Goal: Navigation & Orientation: Find specific page/section

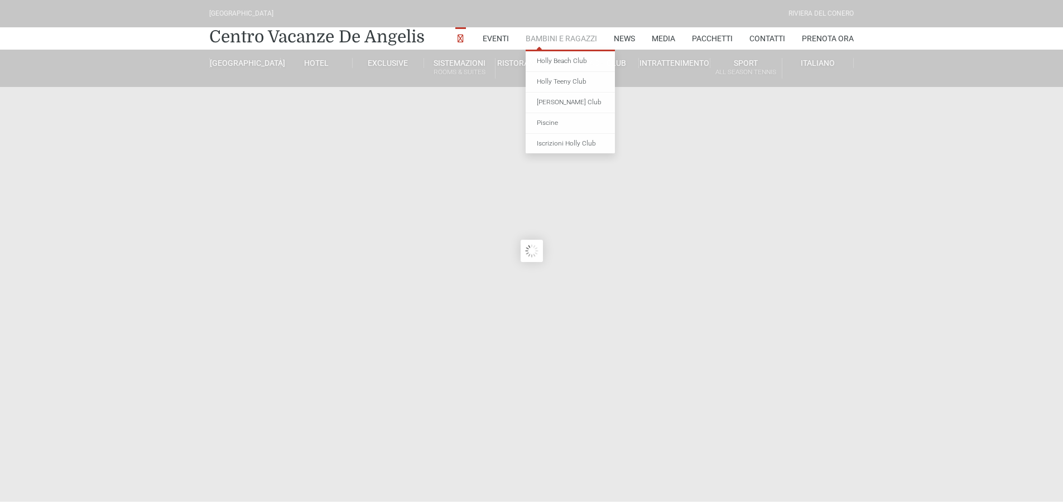
click at [538, 40] on link "Bambini e Ragazzi" at bounding box center [560, 38] width 71 height 22
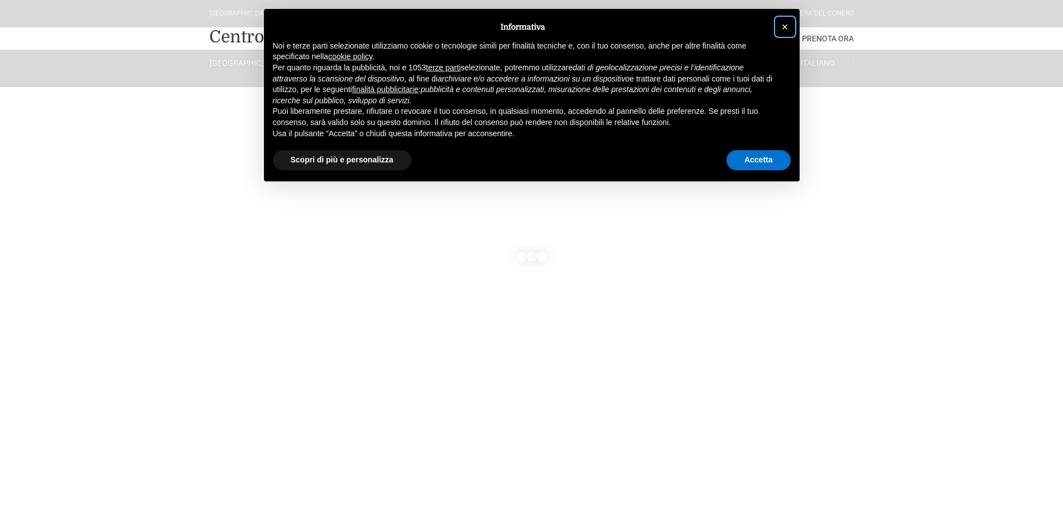
click at [783, 21] on span "×" at bounding box center [785, 27] width 7 height 12
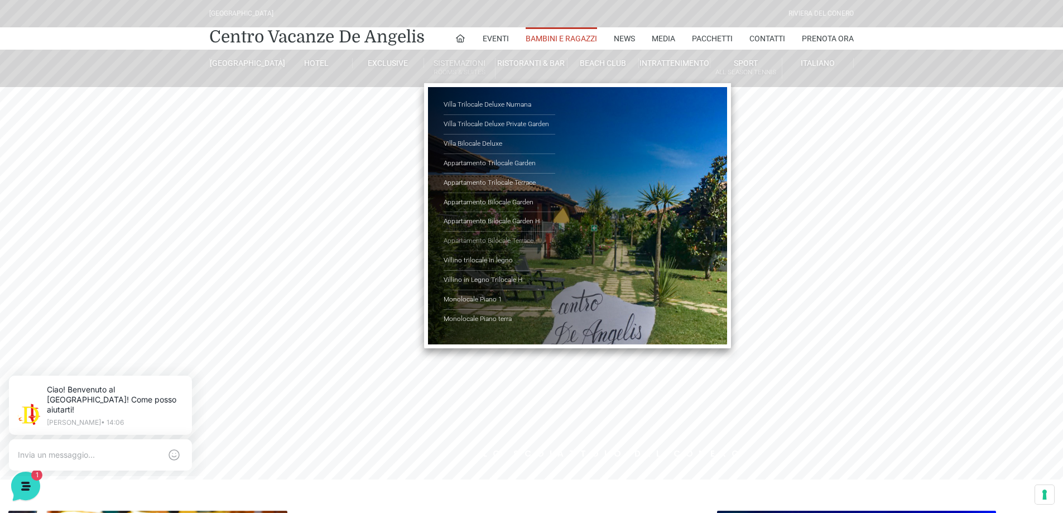
click at [467, 240] on link "Appartamento Bilocale Terrace" at bounding box center [499, 241] width 112 height 20
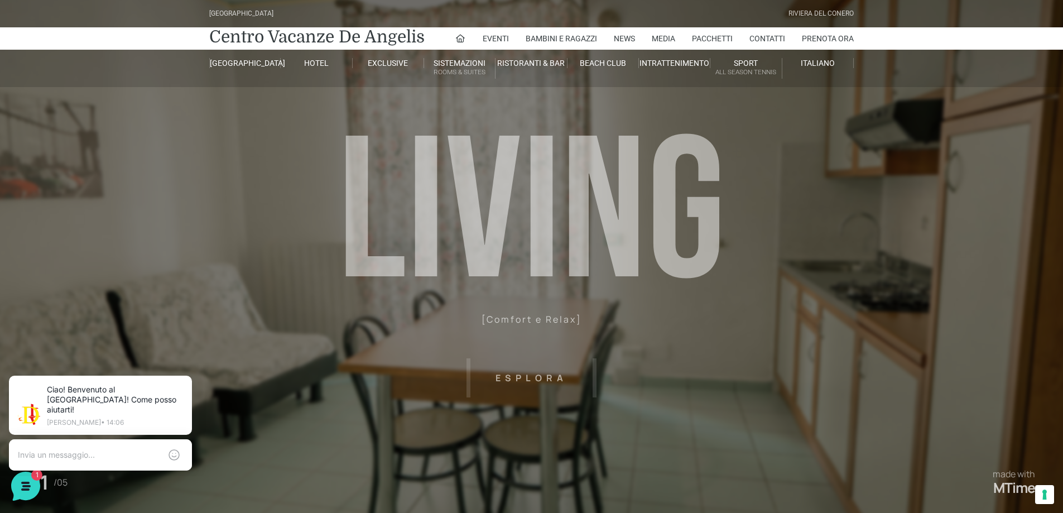
click at [518, 378] on header "[GEOGRAPHIC_DATA] [GEOGRAPHIC_DATA] Centro Vacanze [GEOGRAPHIC_DATA] Eventi Mis…" at bounding box center [531, 251] width 1063 height 502
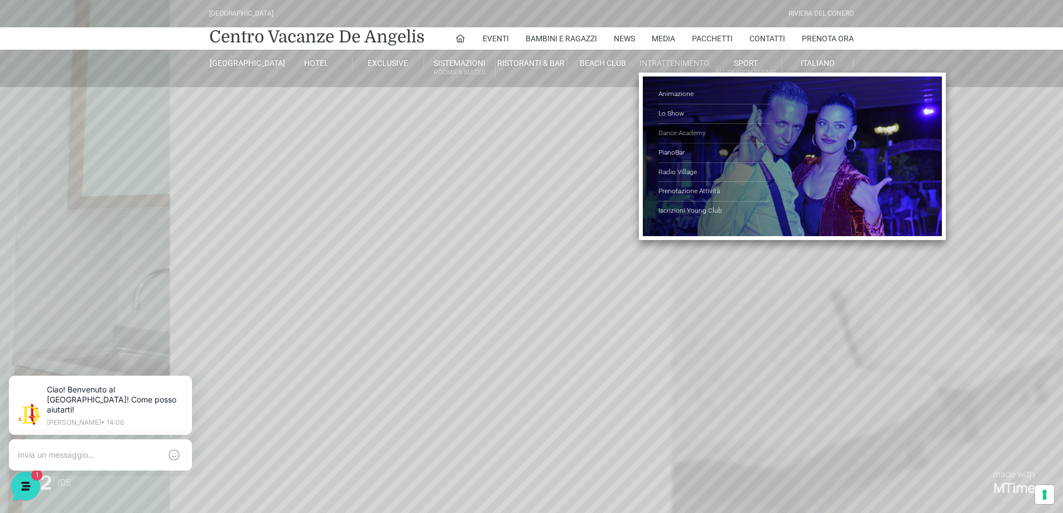
click at [676, 131] on link "Dance Academy" at bounding box center [714, 134] width 112 height 20
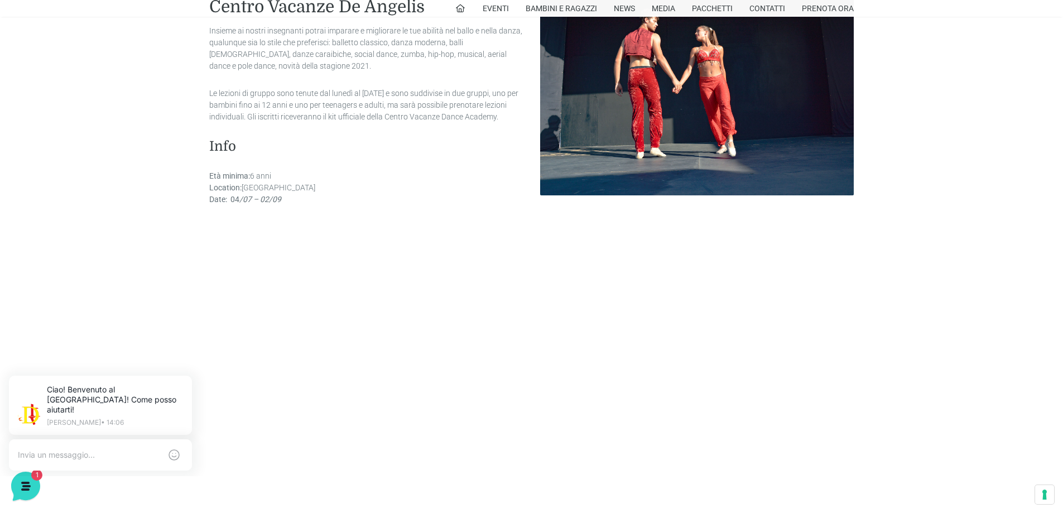
scroll to position [446, 0]
